Goal: Task Accomplishment & Management: Complete application form

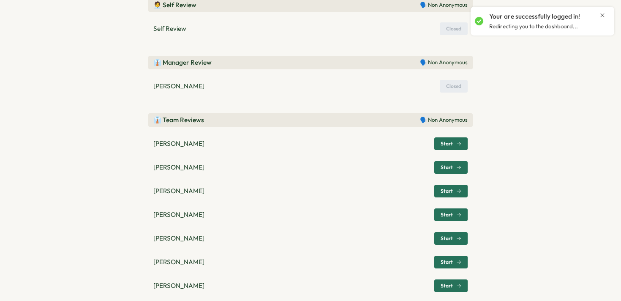
scroll to position [243, 0]
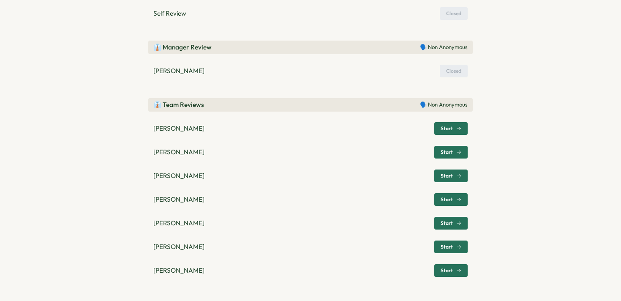
click at [452, 248] on div "Start" at bounding box center [451, 246] width 21 height 5
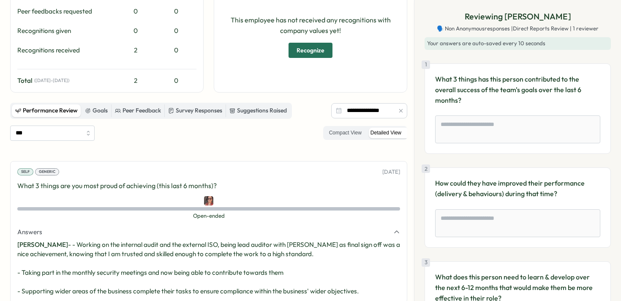
scroll to position [180, 0]
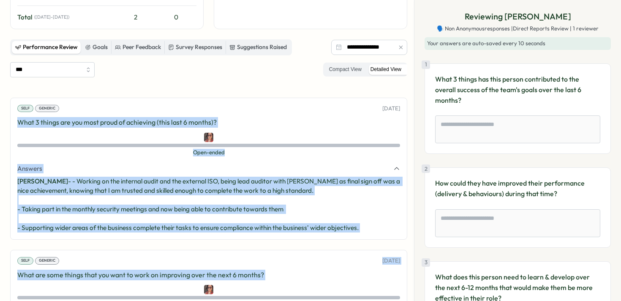
drag, startPoint x: 154, startPoint y: 278, endPoint x: 14, endPoint y: 126, distance: 207.3
copy div "What 3 things are you most proud of achieving (this last 6 months)? Open-ended …"
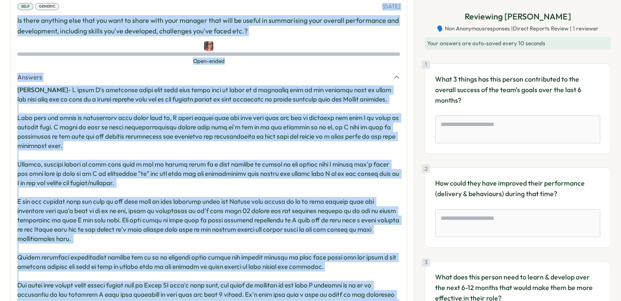
scroll to position [746, 0]
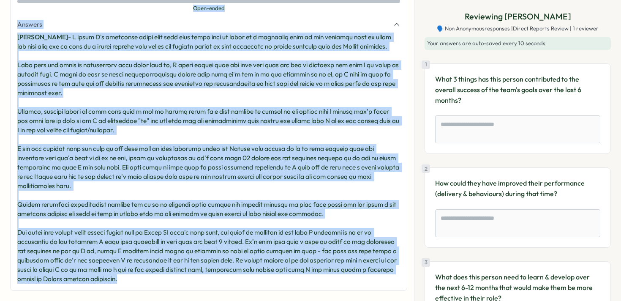
click at [359, 136] on p "[PERSON_NAME] -" at bounding box center [208, 158] width 383 height 251
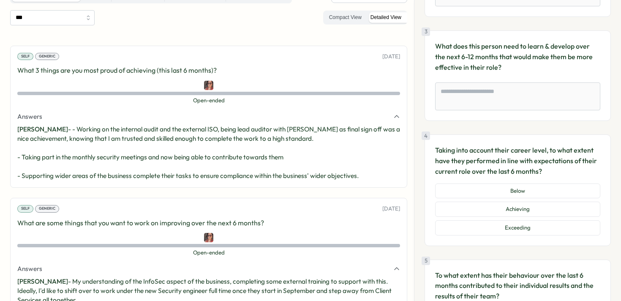
scroll to position [0, 0]
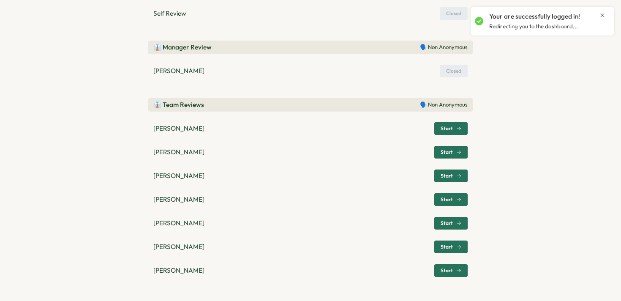
scroll to position [235, 0]
click at [444, 273] on span "Start" at bounding box center [447, 270] width 12 height 5
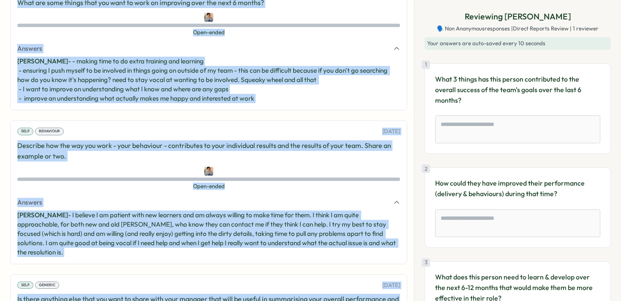
scroll to position [588, 0]
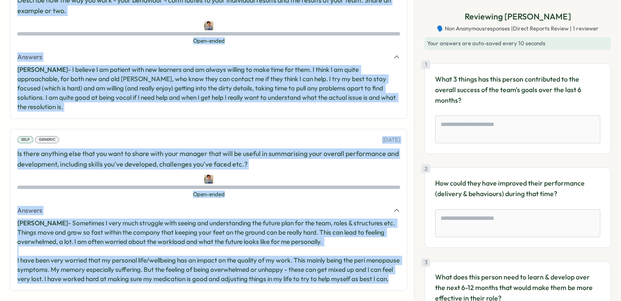
drag, startPoint x: 19, startPoint y: 77, endPoint x: 283, endPoint y: 336, distance: 369.9
click at [283, 300] on html "**********" at bounding box center [310, 150] width 621 height 301
copy div "What 3 things are you most proud of achieving (this last 6 months)? Open-ended …"
click at [293, 105] on div "Self Behaviour 14 Jul, 2025 Describe how the way you work - your behaviour - co…" at bounding box center [208, 46] width 397 height 143
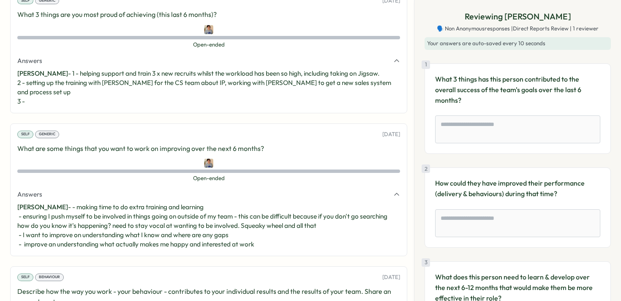
scroll to position [282, 0]
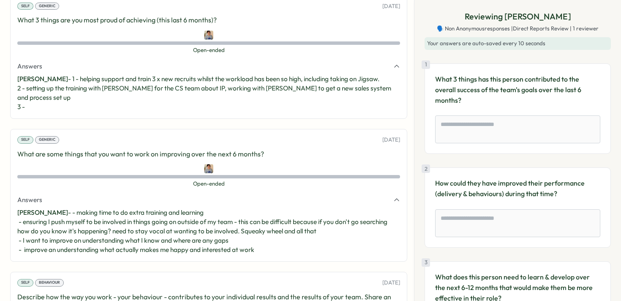
click at [294, 217] on p "Samantha Broomfield - - making time to do extra training and learning - ensurin…" at bounding box center [208, 231] width 383 height 46
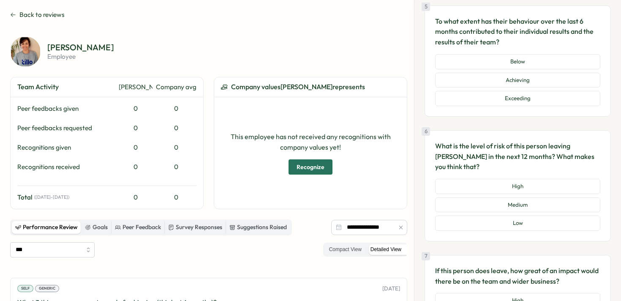
scroll to position [574, 0]
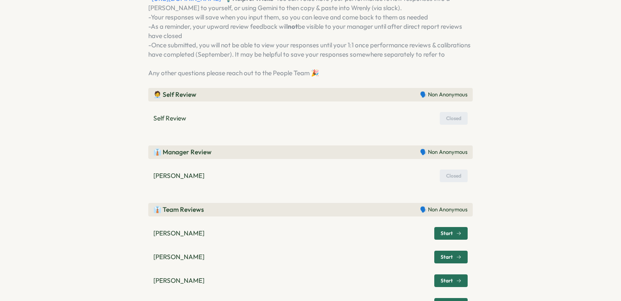
scroll to position [171, 0]
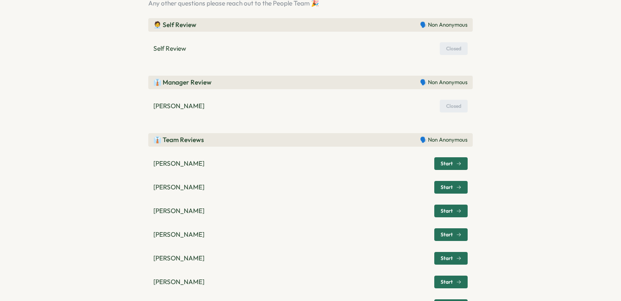
click at [441, 166] on span "Start" at bounding box center [447, 163] width 12 height 5
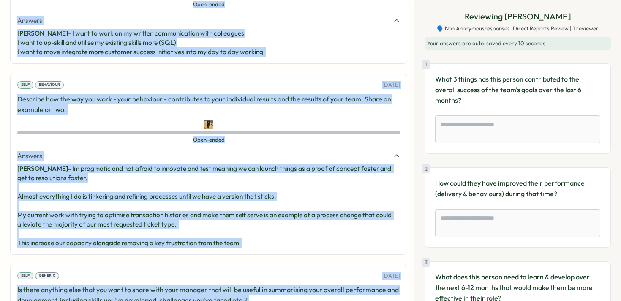
scroll to position [560, 0]
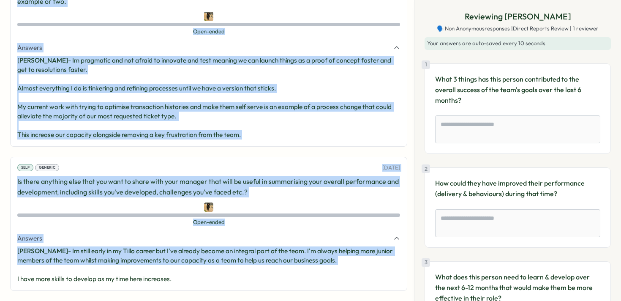
drag, startPoint x: 19, startPoint y: 49, endPoint x: 196, endPoint y: 273, distance: 285.8
click at [196, 273] on div "Self Generic 14 Jul, 2025 What 3 things are you most proud of achieving (this l…" at bounding box center [208, 3] width 397 height 573
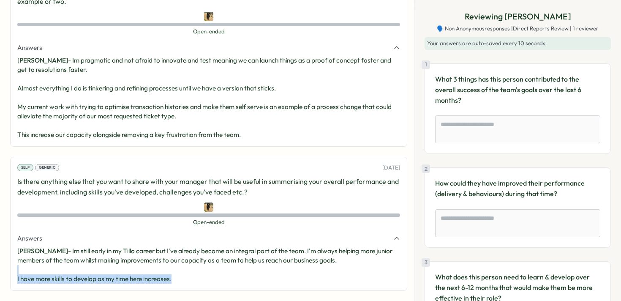
drag, startPoint x: 196, startPoint y: 273, endPoint x: 196, endPoint y: 281, distance: 8.5
click at [196, 281] on p "Jay Murphy - Im still early in my Tillo career but I've already become an integ…" at bounding box center [208, 264] width 383 height 37
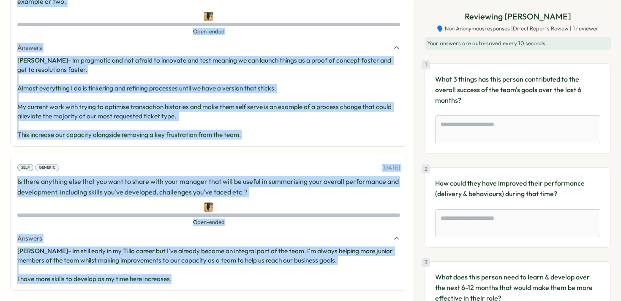
drag, startPoint x: 18, startPoint y: 113, endPoint x: 278, endPoint y: 336, distance: 342.2
click at [278, 300] on html "**********" at bounding box center [310, 150] width 621 height 301
copy div "What 3 things are you most proud of achieving (this last 6 months)? Open-ended …"
click at [307, 94] on p "Jay Murphy - Im pragmatic and not afraid to innovate and test meaning we can la…" at bounding box center [208, 98] width 383 height 84
